Goal: Task Accomplishment & Management: Manage account settings

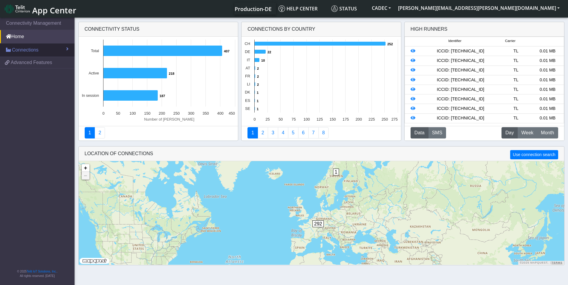
click at [32, 50] on span "Connections" at bounding box center [25, 50] width 27 height 7
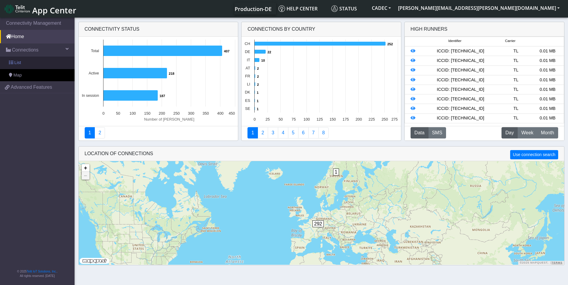
click at [32, 65] on link "List" at bounding box center [37, 63] width 75 height 13
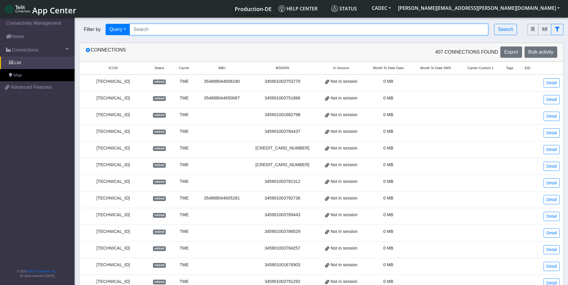
click at [173, 27] on input "Search..." at bounding box center [309, 29] width 359 height 11
paste input "89462008012015712279"
type input "89462008012015712279"
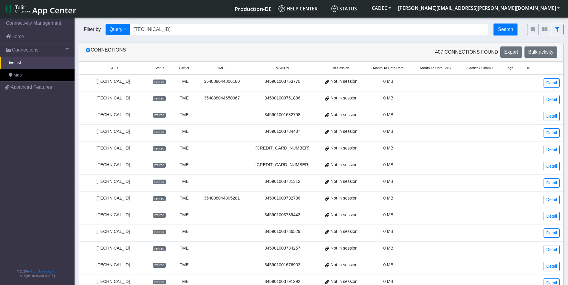
click at [507, 31] on button "Search" at bounding box center [505, 29] width 23 height 11
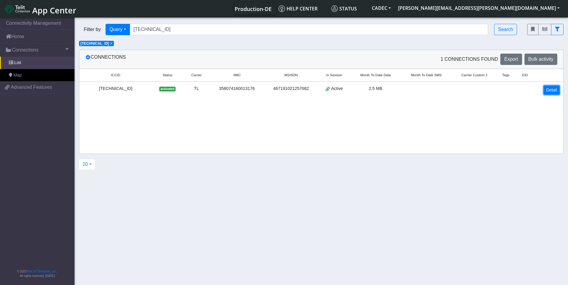
click at [555, 92] on link "Detail" at bounding box center [552, 90] width 16 height 9
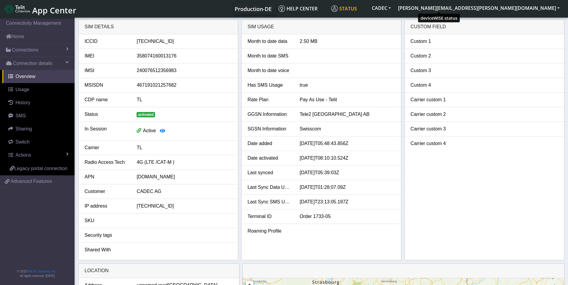
click at [357, 8] on span "Status" at bounding box center [344, 8] width 26 height 7
click at [27, 143] on span "Switch" at bounding box center [23, 142] width 14 height 5
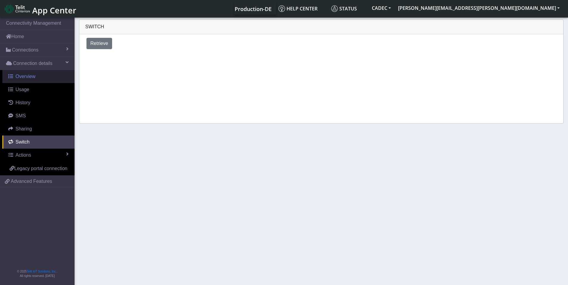
click at [38, 76] on link "Overview" at bounding box center [38, 76] width 72 height 13
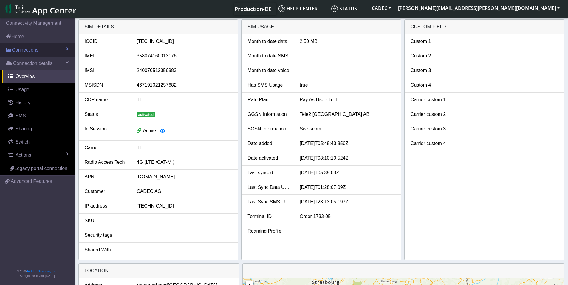
click at [66, 51] on link "Connections" at bounding box center [37, 50] width 75 height 13
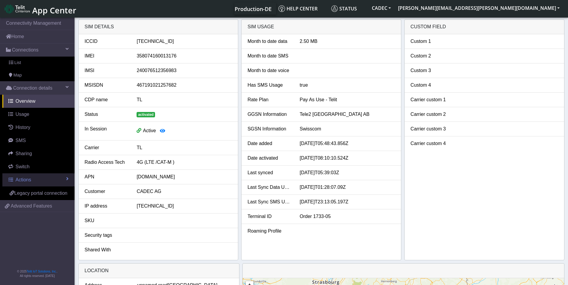
click at [65, 178] on link "Actions" at bounding box center [38, 180] width 72 height 13
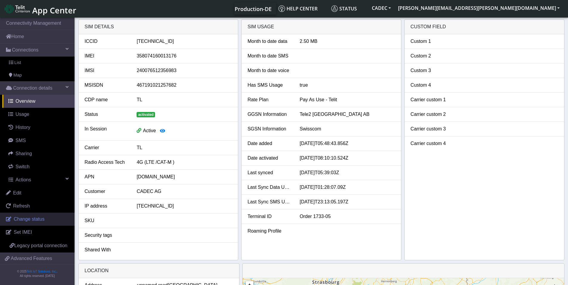
click at [46, 220] on link "Change status" at bounding box center [37, 219] width 75 height 13
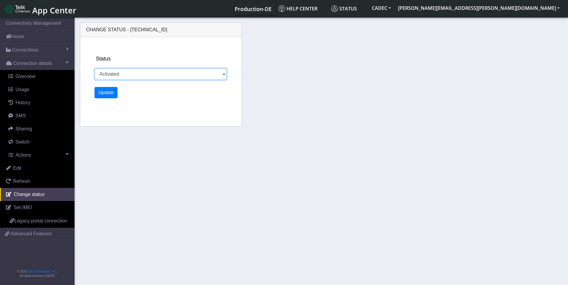
click at [222, 74] on select "Activated Ready Deactivated Inventory Retired" at bounding box center [161, 74] width 132 height 11
click at [222, 72] on select "Activated Ready Deactivated Inventory Retired" at bounding box center [161, 74] width 132 height 11
select select "inventory"
click at [95, 69] on select "Activated Ready Deactivated Inventory Retired" at bounding box center [161, 74] width 132 height 11
click at [107, 93] on button "Update" at bounding box center [106, 92] width 23 height 11
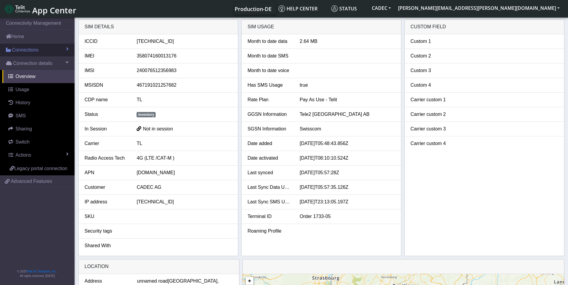
click at [43, 47] on link "Connections" at bounding box center [37, 50] width 75 height 13
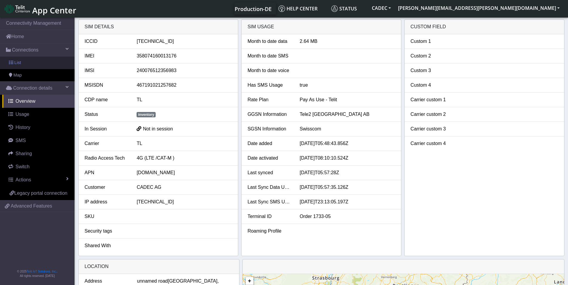
click at [43, 61] on link "List" at bounding box center [37, 63] width 75 height 13
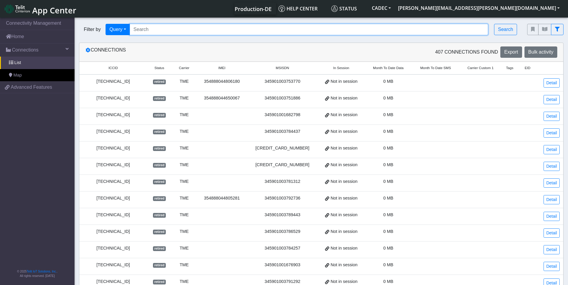
click at [151, 30] on input "Search..." at bounding box center [309, 29] width 359 height 11
paste input "[TECHNICAL_ID]"
type input "[TECHNICAL_ID]"
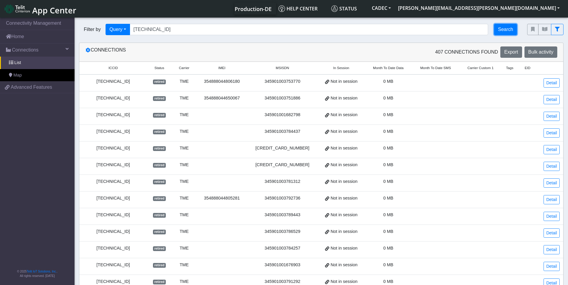
click at [503, 29] on button "Search" at bounding box center [505, 29] width 23 height 11
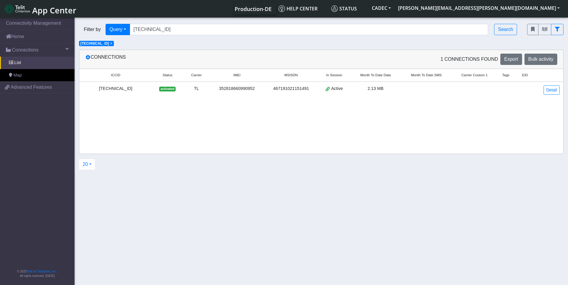
click at [171, 88] on span "activated" at bounding box center [167, 89] width 16 height 5
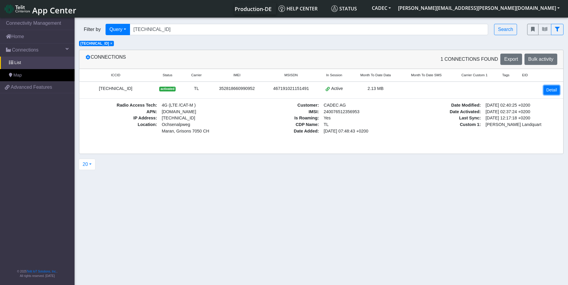
click at [553, 92] on link "Detail" at bounding box center [552, 90] width 16 height 9
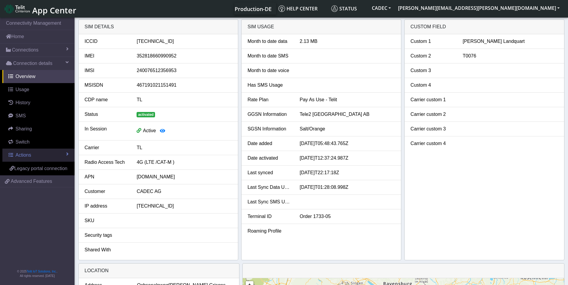
click at [44, 152] on link "Actions" at bounding box center [38, 155] width 72 height 13
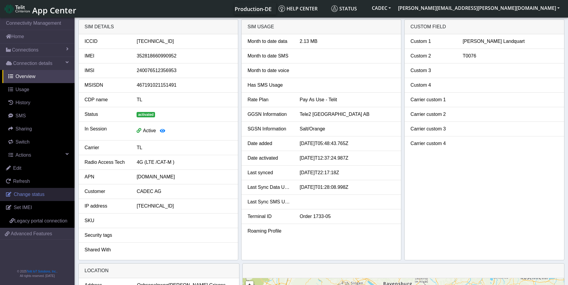
click at [39, 196] on span "Change status" at bounding box center [29, 194] width 31 height 5
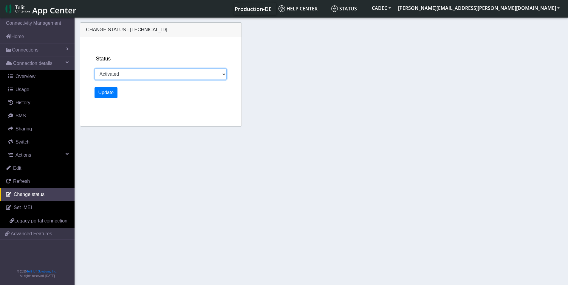
click at [153, 73] on select "Activated Ready Deactivated Inventory Retired" at bounding box center [161, 74] width 132 height 11
select select "inventory"
click at [95, 69] on select "Activated Ready Deactivated Inventory Retired" at bounding box center [161, 74] width 132 height 11
click at [108, 92] on button "Update" at bounding box center [106, 92] width 23 height 11
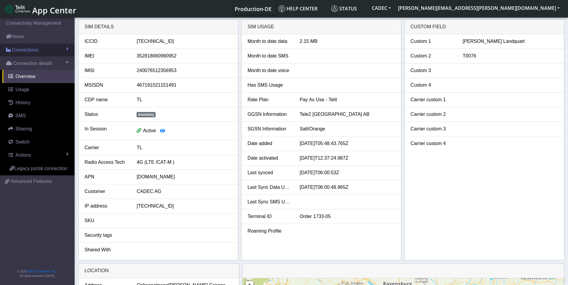
click at [59, 49] on link "Connections" at bounding box center [37, 50] width 75 height 13
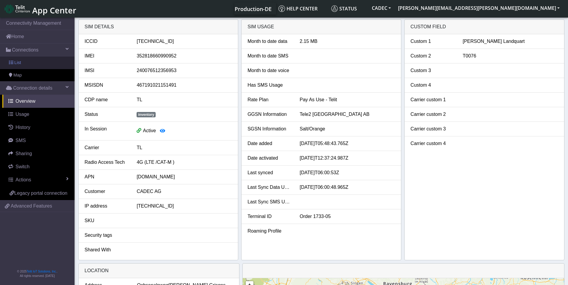
click at [49, 63] on link "List" at bounding box center [37, 63] width 75 height 13
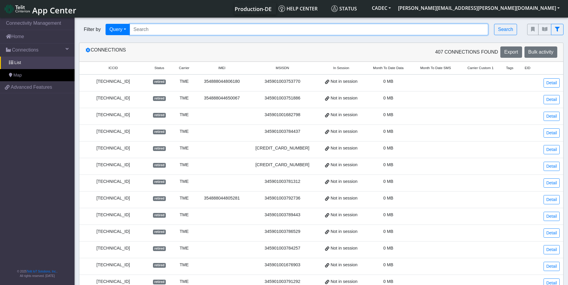
click at [156, 30] on input "Search..." at bounding box center [309, 29] width 359 height 11
paste input "[TECHNICAL_ID]"
type input "[TECHNICAL_ID]"
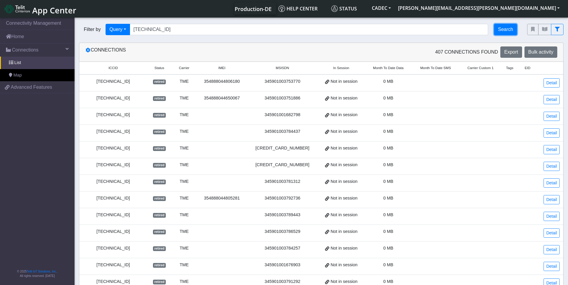
click at [500, 30] on button "Search" at bounding box center [505, 29] width 23 height 11
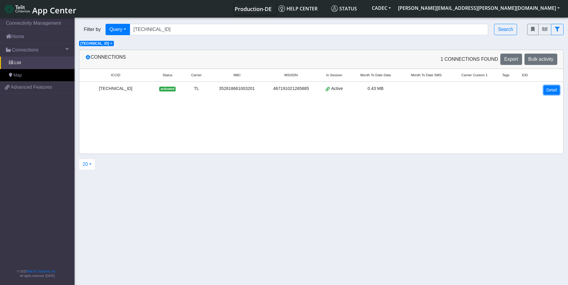
click at [548, 89] on link "Detail" at bounding box center [552, 90] width 16 height 9
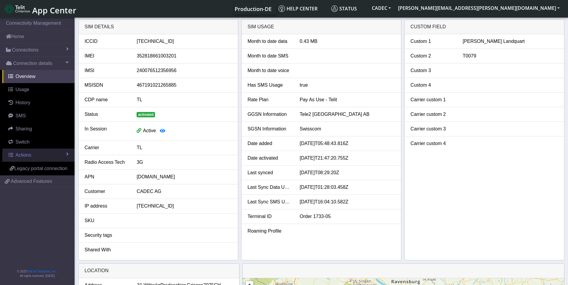
click at [42, 156] on link "Actions" at bounding box center [38, 155] width 72 height 13
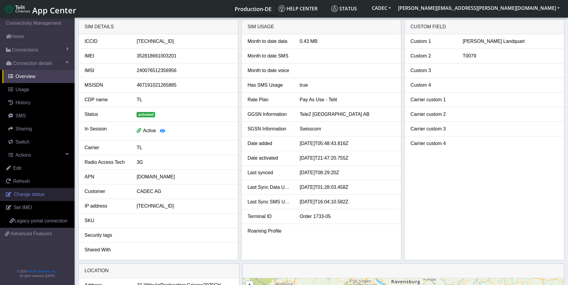
click at [45, 195] on link "Change status" at bounding box center [37, 194] width 75 height 13
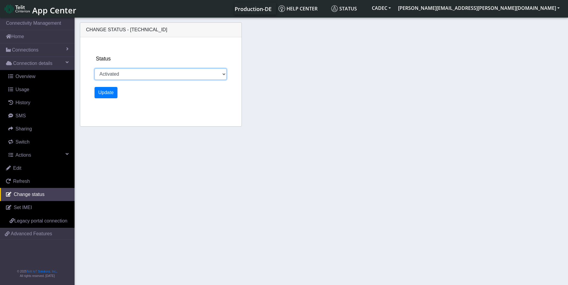
click at [137, 74] on select "Activated Ready Deactivated Inventory Retired" at bounding box center [161, 74] width 132 height 11
select select "inventory"
click at [95, 69] on select "Activated Ready Deactivated Inventory Retired" at bounding box center [161, 74] width 132 height 11
click at [106, 95] on button "Update" at bounding box center [106, 92] width 23 height 11
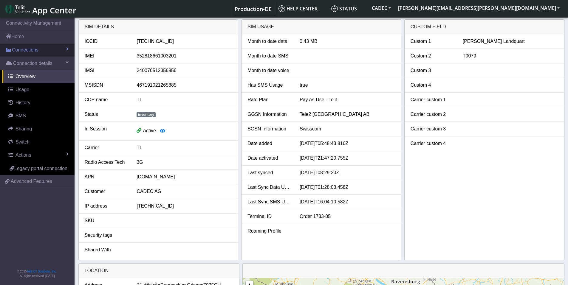
click at [48, 48] on link "Connections" at bounding box center [37, 50] width 75 height 13
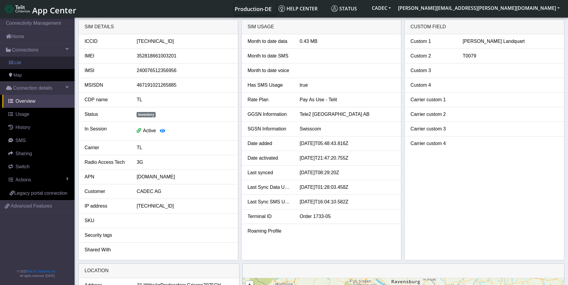
click at [47, 60] on link "List" at bounding box center [37, 63] width 75 height 13
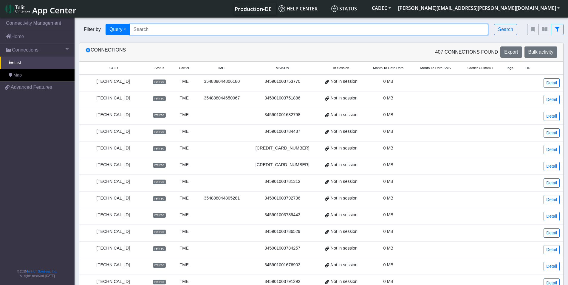
click at [162, 30] on input "Search..." at bounding box center [309, 29] width 359 height 11
paste input "89462008012015711982"
type input "89462008012015711982"
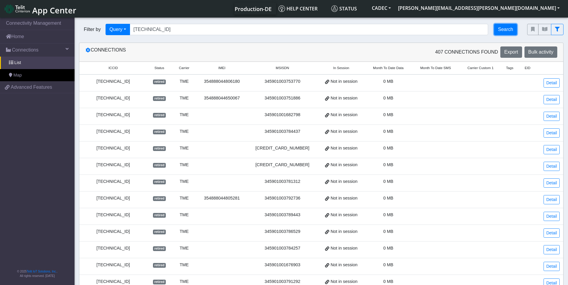
click at [502, 28] on button "Search" at bounding box center [505, 29] width 23 height 11
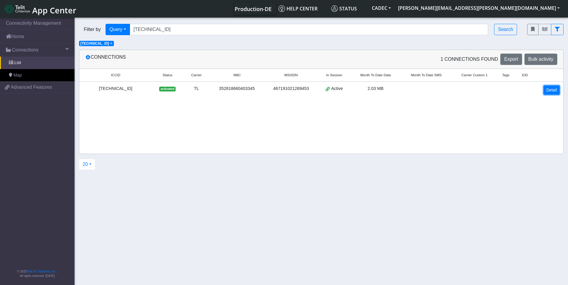
click at [552, 90] on link "Detail" at bounding box center [552, 90] width 16 height 9
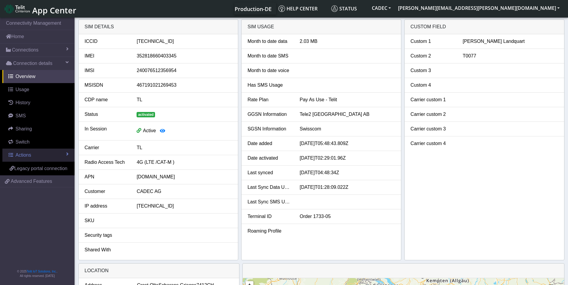
click at [31, 154] on link "Actions" at bounding box center [38, 155] width 72 height 13
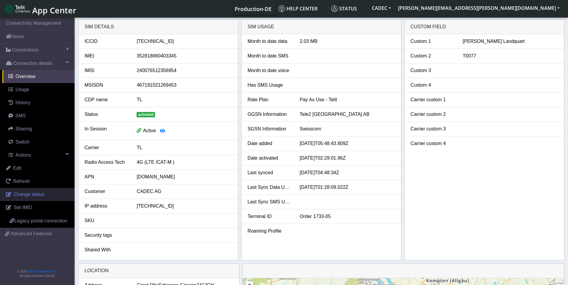
click at [37, 195] on span "Change status" at bounding box center [29, 194] width 31 height 5
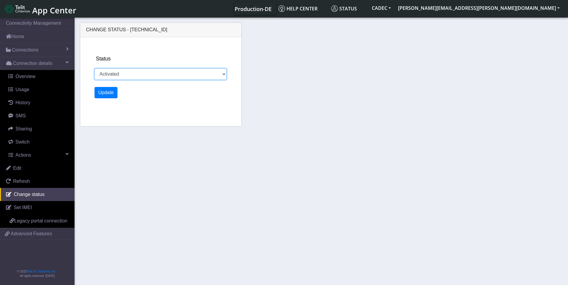
click at [130, 71] on select "Activated Ready Deactivated Inventory Retired" at bounding box center [161, 74] width 132 height 11
select select "inventory"
click at [95, 69] on select "Activated Ready Deactivated Inventory Retired" at bounding box center [161, 74] width 132 height 11
click at [102, 90] on button "Update" at bounding box center [106, 92] width 23 height 11
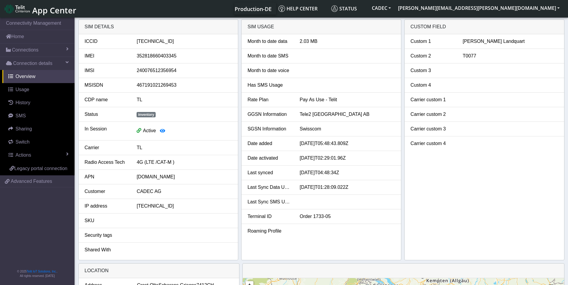
select select "inventory"
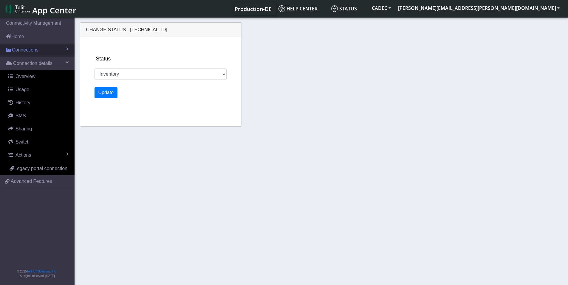
click at [35, 52] on span "Connections" at bounding box center [25, 50] width 27 height 7
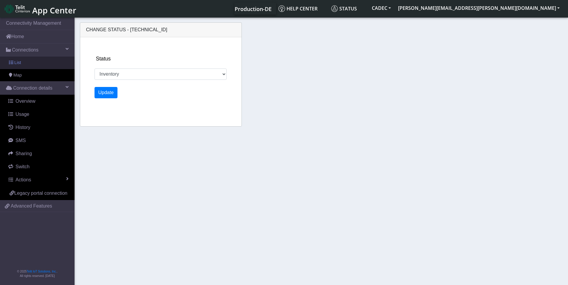
click at [40, 66] on link "List" at bounding box center [37, 63] width 75 height 13
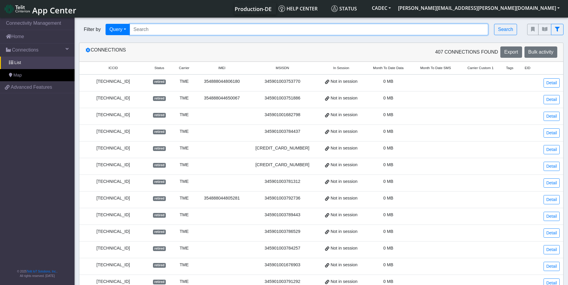
click at [150, 25] on input "Search..." at bounding box center [309, 29] width 359 height 11
paste input "89462008012015712279"
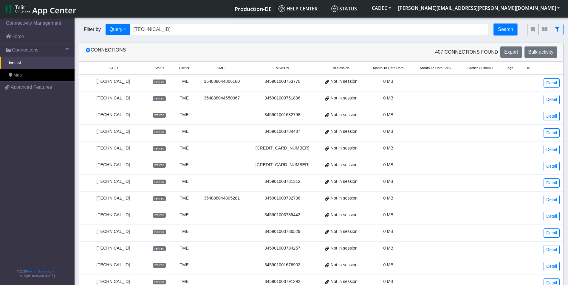
click at [505, 28] on button "Search" at bounding box center [505, 29] width 23 height 11
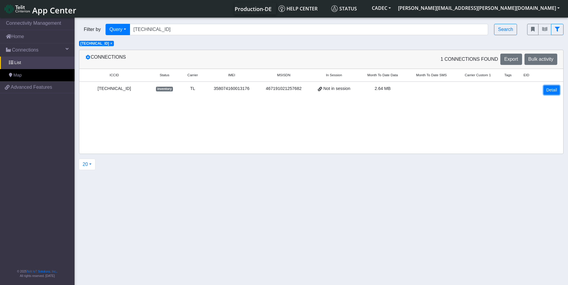
click at [552, 92] on link "Detail" at bounding box center [552, 90] width 16 height 9
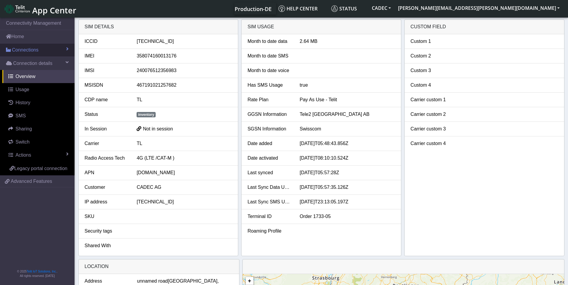
click at [42, 49] on link "Connections" at bounding box center [37, 50] width 75 height 13
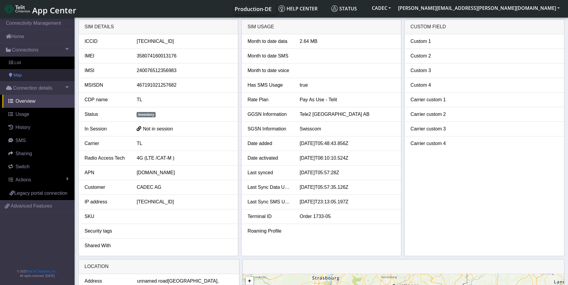
click at [42, 78] on link "Map" at bounding box center [37, 75] width 75 height 13
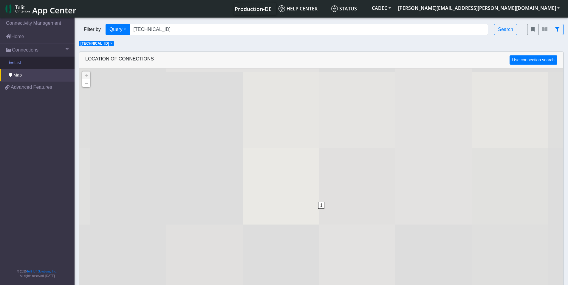
click at [45, 66] on link "List" at bounding box center [37, 63] width 75 height 13
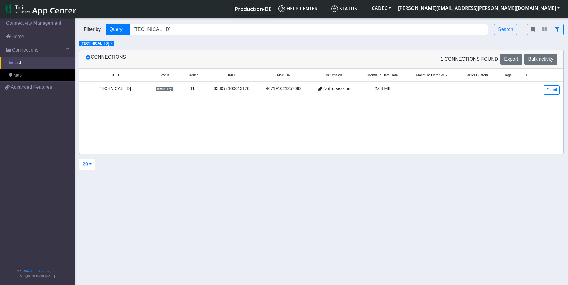
click at [28, 63] on link "List" at bounding box center [37, 63] width 75 height 13
drag, startPoint x: 210, startPoint y: 32, endPoint x: 95, endPoint y: 22, distance: 115.9
click at [95, 22] on div "Filter by Query Query In Session Not connected Tags Country Operator 8946200801…" at bounding box center [299, 29] width 448 height 20
paste input "1990"
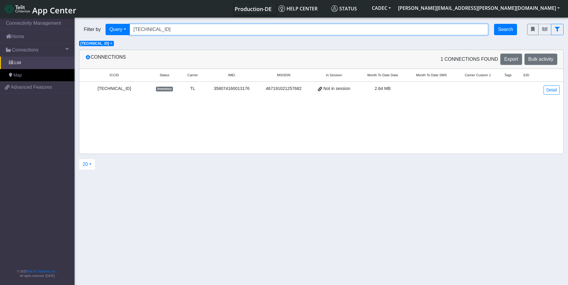
type input "89462008012015711990"
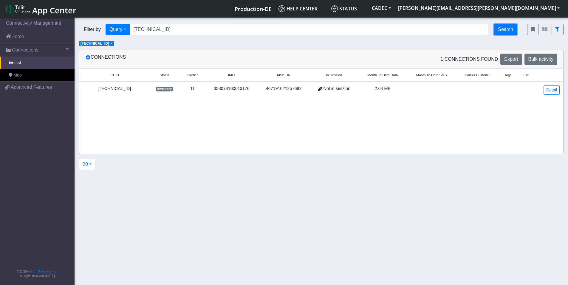
click at [501, 30] on button "Search" at bounding box center [505, 29] width 23 height 11
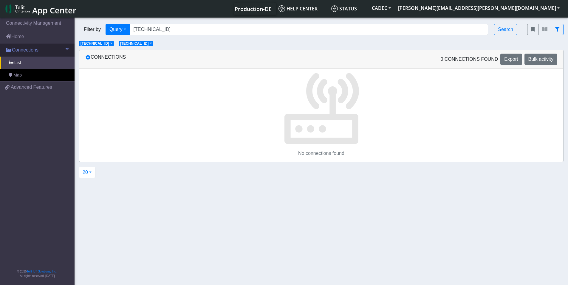
click at [35, 52] on span "Connections" at bounding box center [25, 50] width 27 height 7
click at [46, 52] on link "Connections" at bounding box center [37, 50] width 75 height 13
click at [27, 64] on link "List" at bounding box center [37, 63] width 75 height 13
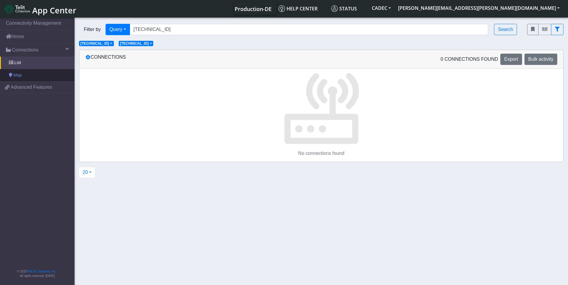
click at [37, 76] on link "Map" at bounding box center [37, 75] width 75 height 13
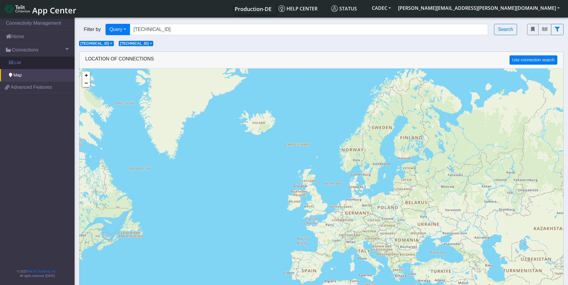
click at [41, 65] on link "List" at bounding box center [37, 63] width 75 height 13
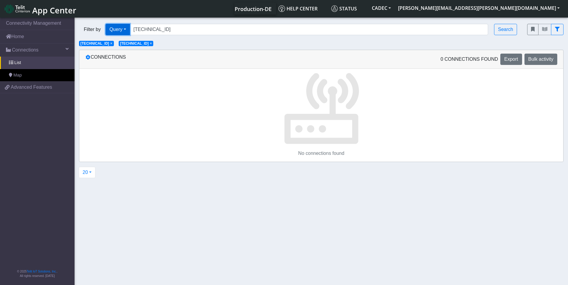
click at [130, 29] on button "Query" at bounding box center [118, 29] width 24 height 11
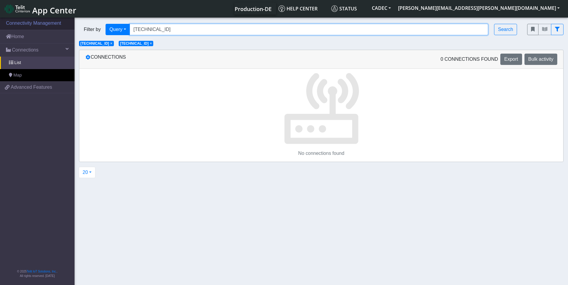
drag, startPoint x: 199, startPoint y: 30, endPoint x: 73, endPoint y: 21, distance: 125.8
click at [76, 21] on div "Filter by Query Query Not connected Tags Country Operator 89462008012015711990 …" at bounding box center [299, 29] width 448 height 20
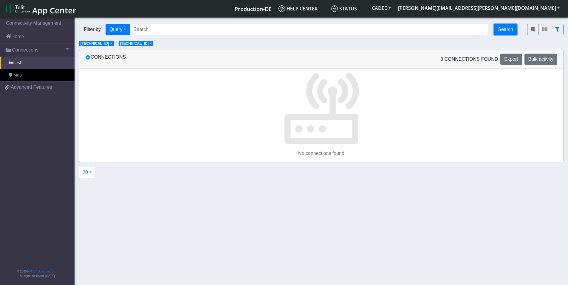
click at [504, 28] on button "Search" at bounding box center [505, 29] width 23 height 11
click at [163, 42] on span "×" at bounding box center [162, 42] width 2 height 4
click at [114, 45] on span "× 89462008012015712279" at bounding box center [96, 43] width 35 height 5
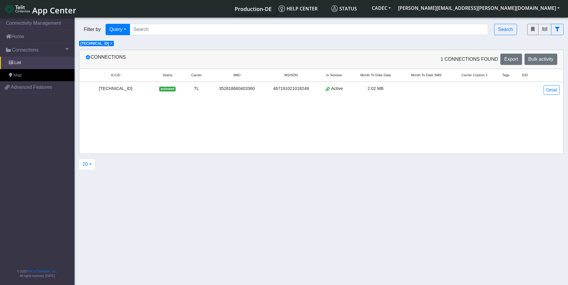
click at [114, 45] on span "× 89462008012015711990" at bounding box center [96, 43] width 35 height 5
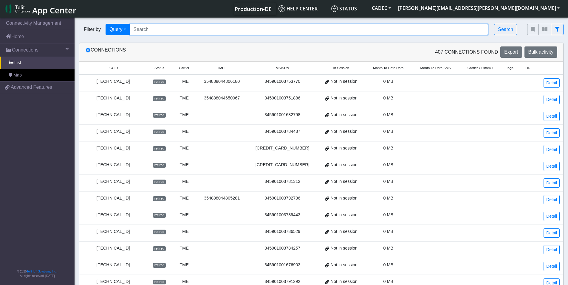
click at [157, 28] on input "Search..." at bounding box center [309, 29] width 359 height 11
paste input "89462008012015711990"
type input "89462008012015711990"
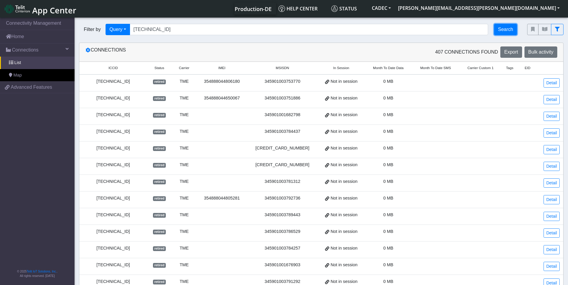
click at [506, 27] on button "Search" at bounding box center [505, 29] width 23 height 11
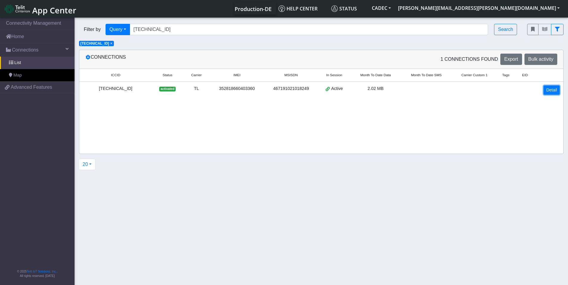
click at [554, 92] on link "Detail" at bounding box center [552, 90] width 16 height 9
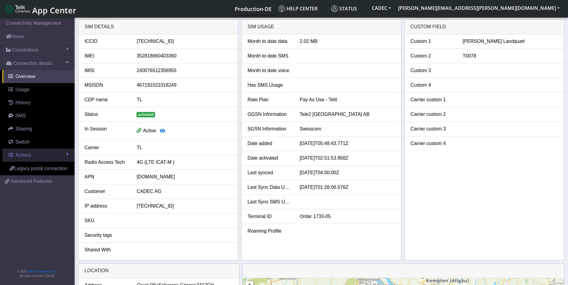
click at [44, 152] on link "Actions" at bounding box center [38, 155] width 72 height 13
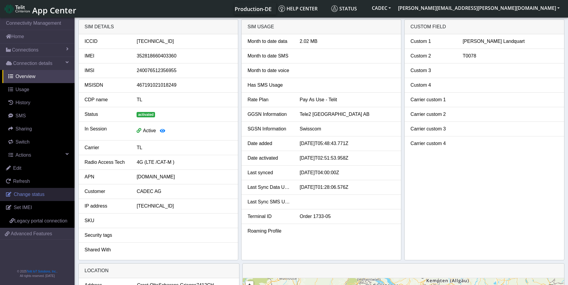
click at [30, 195] on span "Change status" at bounding box center [29, 194] width 31 height 5
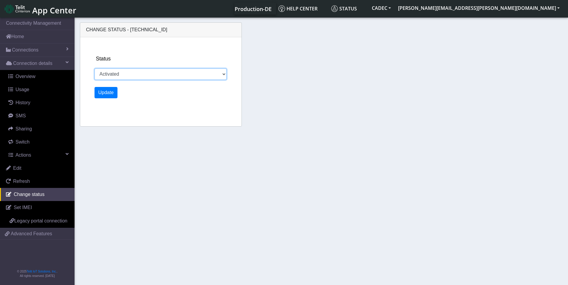
click at [122, 70] on select "Activated Ready Deactivated Inventory Retired" at bounding box center [161, 74] width 132 height 11
select select "inventory"
click at [95, 69] on select "Activated Ready Deactivated Inventory Retired" at bounding box center [161, 74] width 132 height 11
click at [105, 90] on button "Update" at bounding box center [106, 92] width 23 height 11
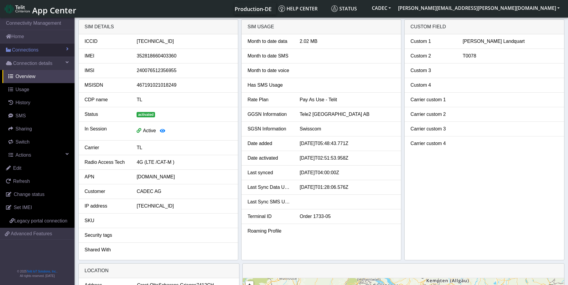
click at [37, 51] on span "Connections" at bounding box center [25, 50] width 27 height 7
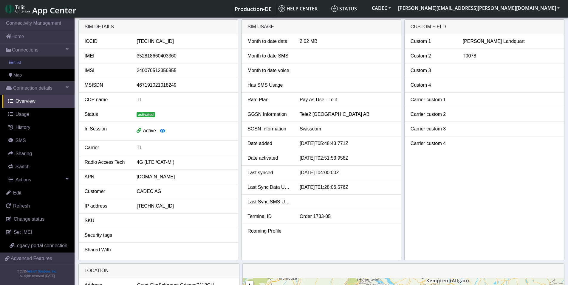
click at [34, 66] on link "List" at bounding box center [37, 63] width 75 height 13
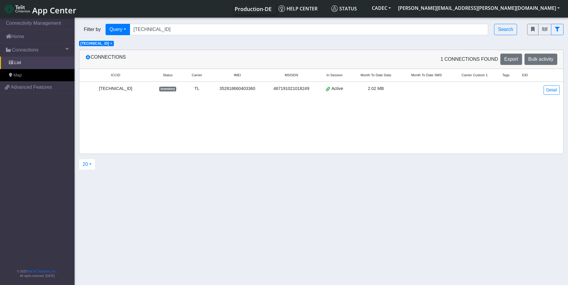
click at [112, 43] on span "×" at bounding box center [111, 43] width 2 height 4
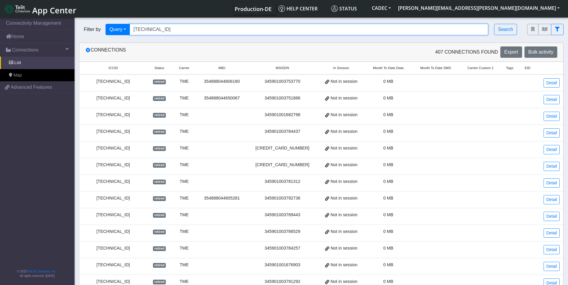
drag, startPoint x: 199, startPoint y: 29, endPoint x: 102, endPoint y: 23, distance: 97.1
click at [102, 23] on div "Filter by Query Query In Session Not connected Tags Country Operator 8946200801…" at bounding box center [299, 29] width 448 height 20
paste input "2055"
type input "89462008012015712055"
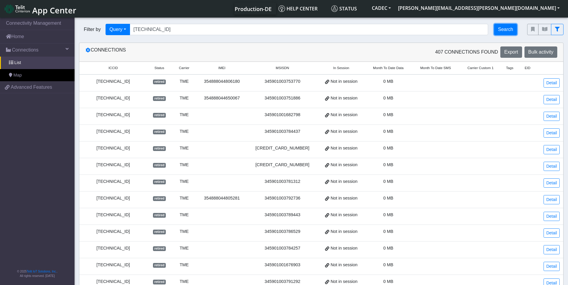
click at [500, 28] on button "Search" at bounding box center [505, 29] width 23 height 11
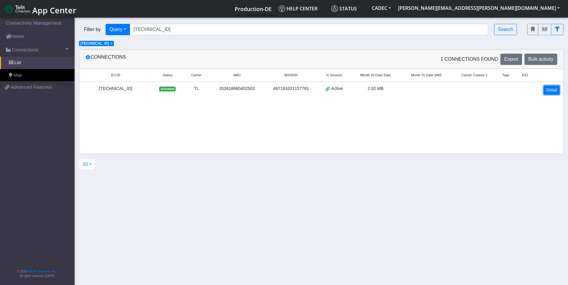
click at [552, 89] on link "Detail" at bounding box center [552, 90] width 16 height 9
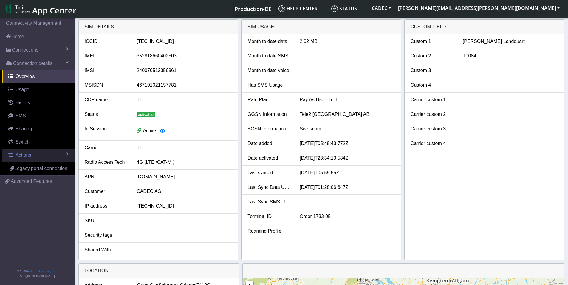
click at [38, 155] on link "Actions" at bounding box center [38, 155] width 72 height 13
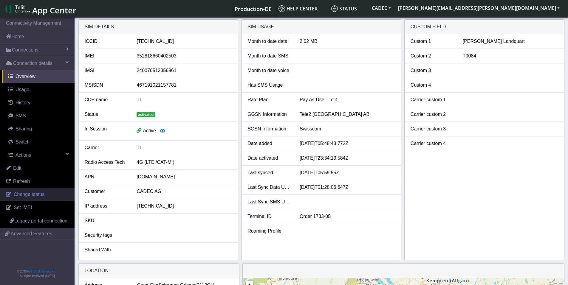
click at [35, 197] on span "Change status" at bounding box center [29, 194] width 31 height 5
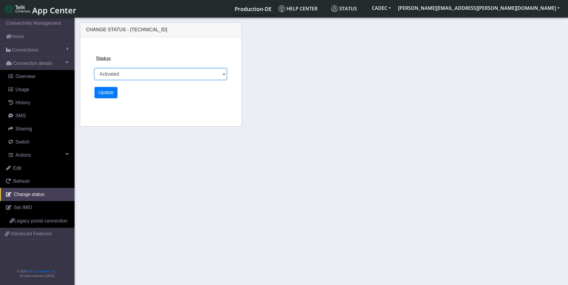
click at [181, 74] on select "Activated Ready Deactivated Inventory Retired" at bounding box center [161, 74] width 132 height 11
select select "inventory"
click at [95, 69] on select "Activated Ready Deactivated Inventory Retired" at bounding box center [161, 74] width 132 height 11
click at [109, 92] on button "Update" at bounding box center [106, 92] width 23 height 11
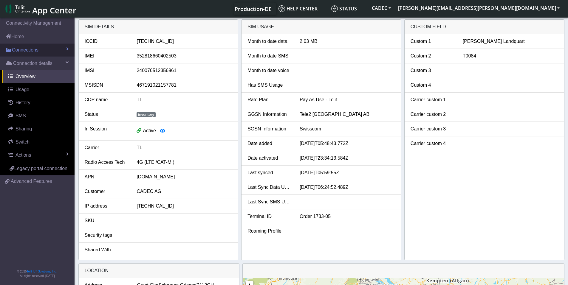
click at [41, 50] on link "Connections" at bounding box center [37, 50] width 75 height 13
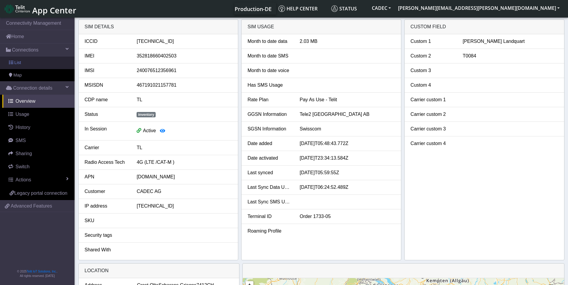
click at [41, 61] on link "List" at bounding box center [37, 63] width 75 height 13
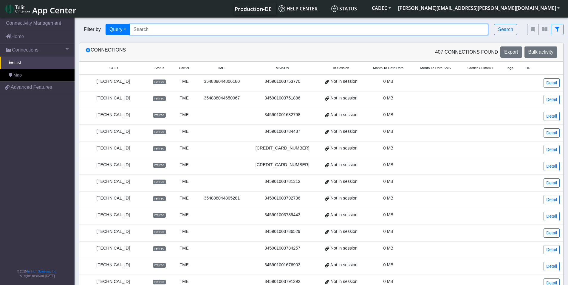
click at [159, 27] on input "Search..." at bounding box center [309, 29] width 359 height 11
paste input "[TECHNICAL_ID]"
type input "[TECHNICAL_ID]"
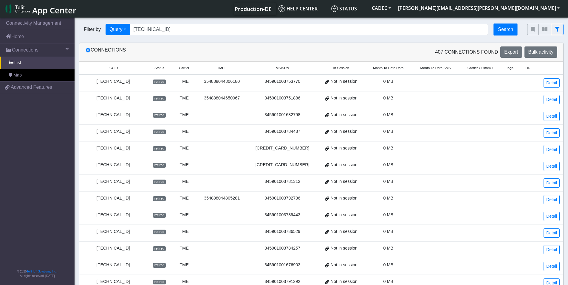
click at [514, 32] on button "Search" at bounding box center [505, 29] width 23 height 11
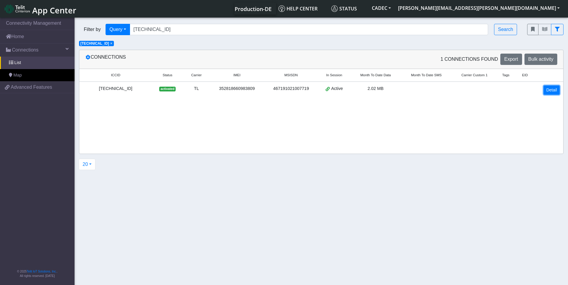
click at [549, 92] on link "Detail" at bounding box center [552, 90] width 16 height 9
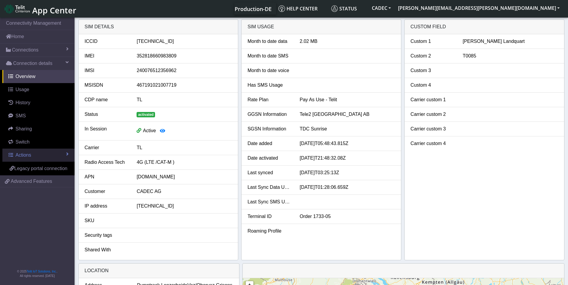
click at [32, 151] on link "Actions" at bounding box center [38, 155] width 72 height 13
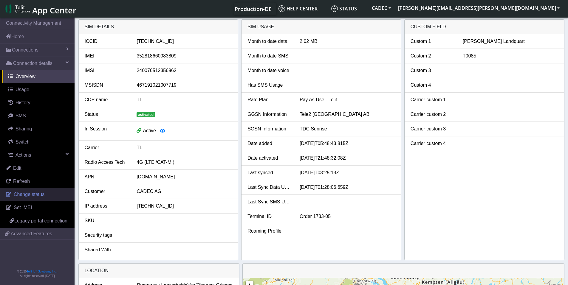
click at [33, 195] on span "Change status" at bounding box center [29, 194] width 31 height 5
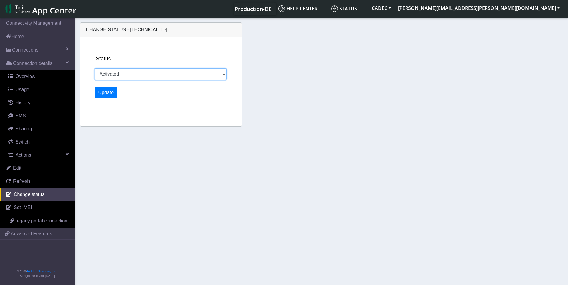
click at [126, 72] on select "Activated Ready Deactivated Inventory Retired" at bounding box center [161, 74] width 132 height 11
select select "inventory"
click at [95, 69] on select "Activated Ready Deactivated Inventory Retired" at bounding box center [161, 74] width 132 height 11
click at [109, 91] on button "Update" at bounding box center [106, 92] width 23 height 11
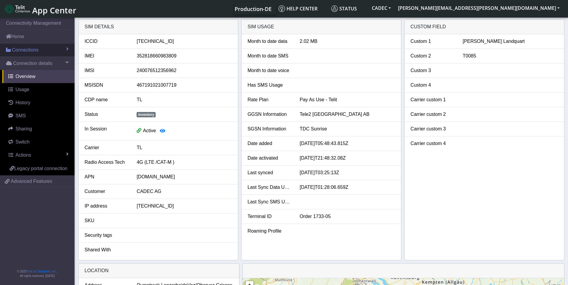
click at [47, 52] on link "Connections" at bounding box center [37, 50] width 75 height 13
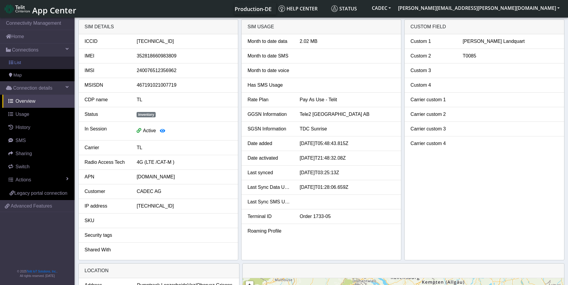
click at [47, 64] on link "List" at bounding box center [37, 63] width 75 height 13
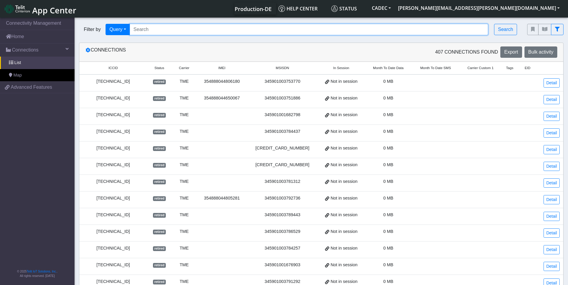
click at [176, 31] on input "Search..." at bounding box center [309, 29] width 359 height 11
paste input "[TECHNICAL_ID]"
type input "[TECHNICAL_ID]"
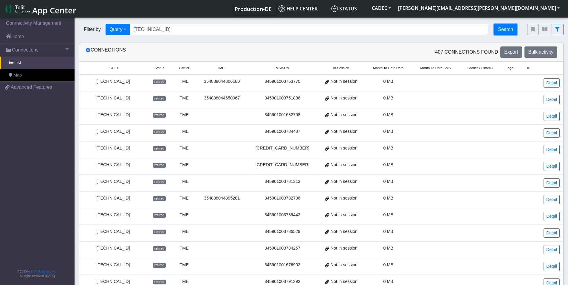
click at [508, 30] on button "Search" at bounding box center [505, 29] width 23 height 11
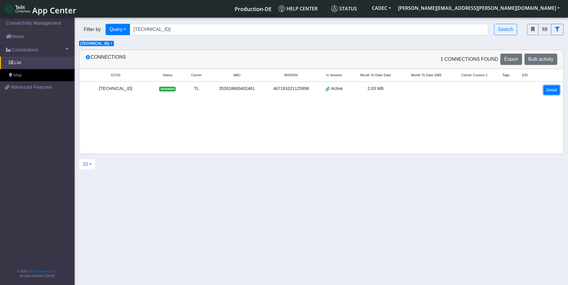
click at [550, 89] on link "Detail" at bounding box center [552, 90] width 16 height 9
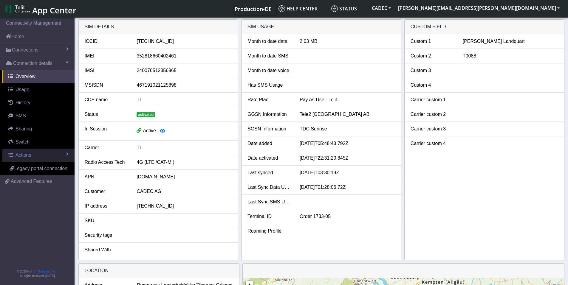
click at [33, 155] on link "Actions" at bounding box center [38, 155] width 72 height 13
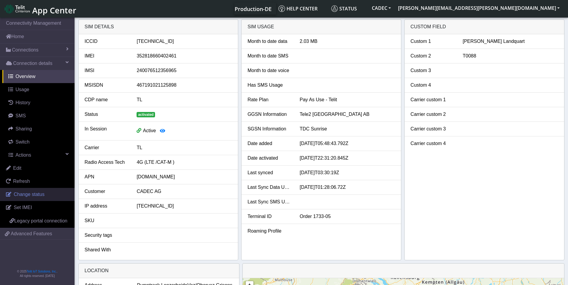
click at [33, 196] on span "Change status" at bounding box center [29, 194] width 31 height 5
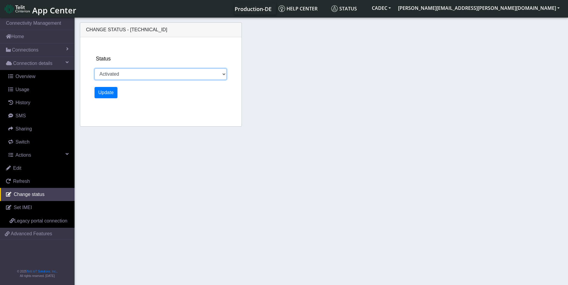
click at [126, 74] on select "Activated Ready Deactivated Inventory Retired" at bounding box center [161, 74] width 132 height 11
select select "inventory"
click at [95, 69] on select "Activated Ready Deactivated Inventory Retired" at bounding box center [161, 74] width 132 height 11
click at [112, 92] on button "Update" at bounding box center [106, 92] width 23 height 11
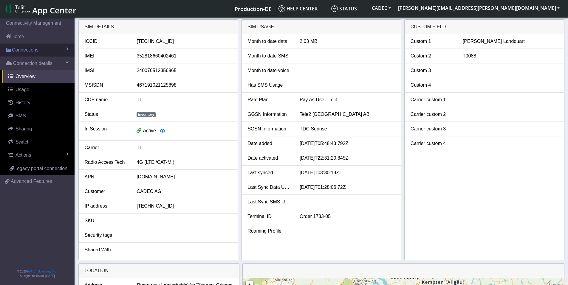
click at [25, 51] on span "Connections" at bounding box center [25, 50] width 27 height 7
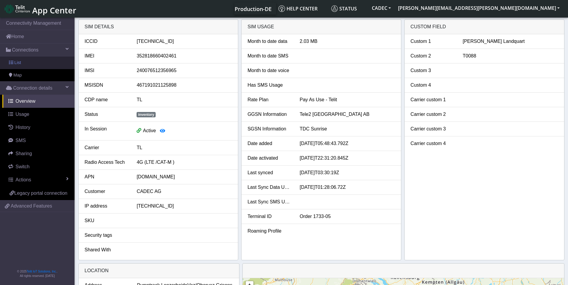
click at [30, 63] on link "List" at bounding box center [37, 63] width 75 height 13
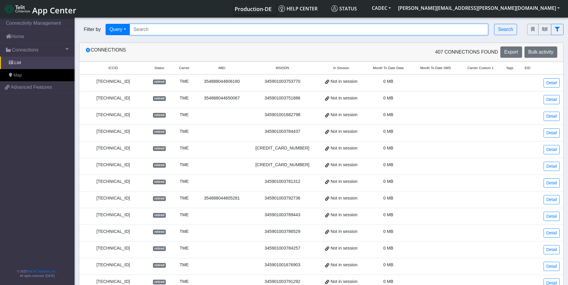
click at [202, 28] on input "Search..." at bounding box center [309, 29] width 359 height 11
paste input "[TECHNICAL_ID]"
type input "[TECHNICAL_ID]"
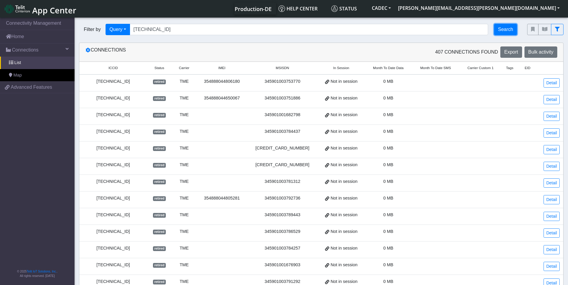
click at [503, 29] on button "Search" at bounding box center [505, 29] width 23 height 11
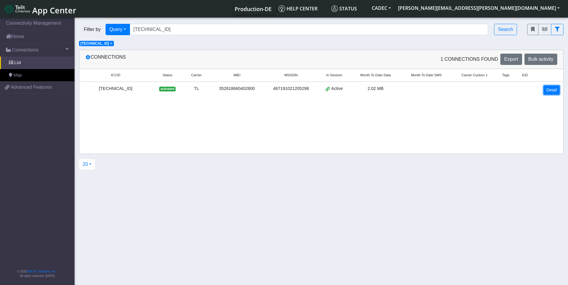
click at [554, 92] on link "Detail" at bounding box center [552, 90] width 16 height 9
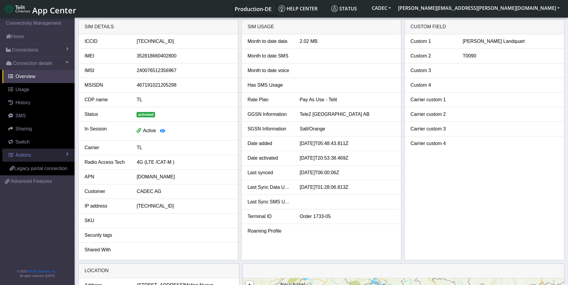
click at [30, 153] on span "Actions" at bounding box center [24, 155] width 16 height 5
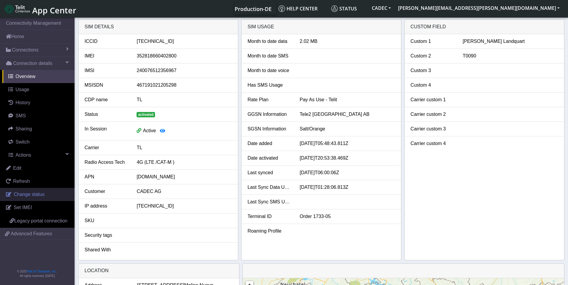
click at [33, 197] on span "Change status" at bounding box center [29, 194] width 31 height 5
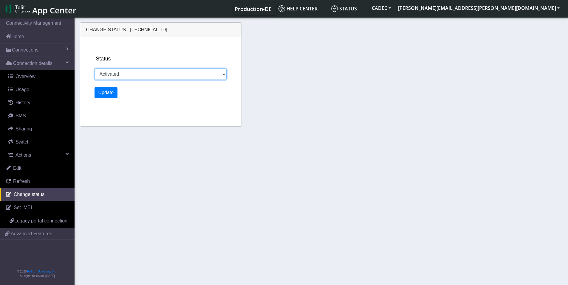
click at [144, 74] on select "Activated Ready Deactivated Inventory Retired" at bounding box center [161, 74] width 132 height 11
select select "inventory"
click at [95, 69] on select "Activated Ready Deactivated Inventory Retired" at bounding box center [161, 74] width 132 height 11
click at [100, 92] on button "Update" at bounding box center [106, 92] width 23 height 11
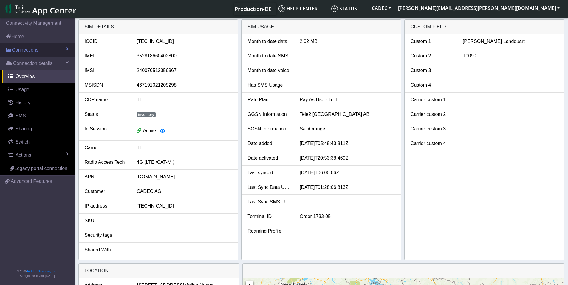
click at [45, 50] on link "Connections" at bounding box center [37, 50] width 75 height 13
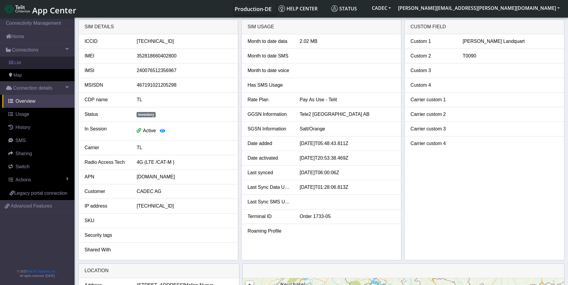
click at [44, 61] on link "List" at bounding box center [37, 63] width 75 height 13
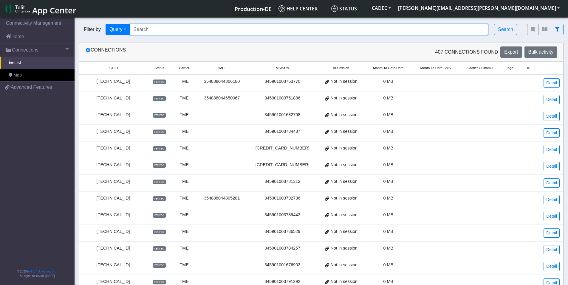
click at [160, 28] on input "Search..." at bounding box center [309, 29] width 359 height 11
paste input "[TECHNICAL_ID]"
type input "[TECHNICAL_ID]"
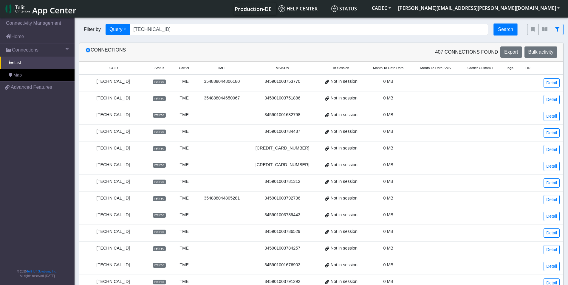
click at [509, 30] on button "Search" at bounding box center [505, 29] width 23 height 11
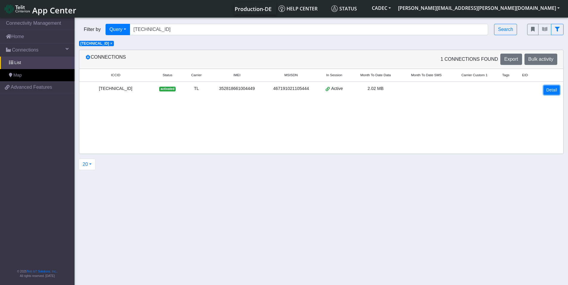
click at [553, 92] on link "Detail" at bounding box center [552, 90] width 16 height 9
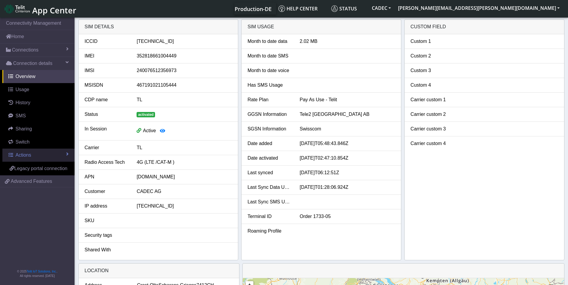
click at [41, 157] on link "Actions" at bounding box center [38, 155] width 72 height 13
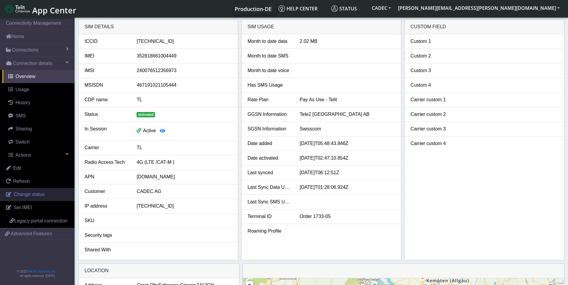
click at [38, 197] on span "Change status" at bounding box center [29, 194] width 31 height 5
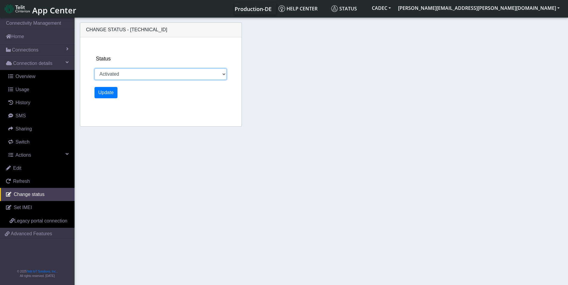
click at [141, 74] on select "Activated Ready Deactivated Inventory Retired" at bounding box center [161, 74] width 132 height 11
select select "inventory"
click at [95, 69] on select "Activated Ready Deactivated Inventory Retired" at bounding box center [161, 74] width 132 height 11
click at [102, 91] on button "Update" at bounding box center [106, 92] width 23 height 11
